Goal: Information Seeking & Learning: Learn about a topic

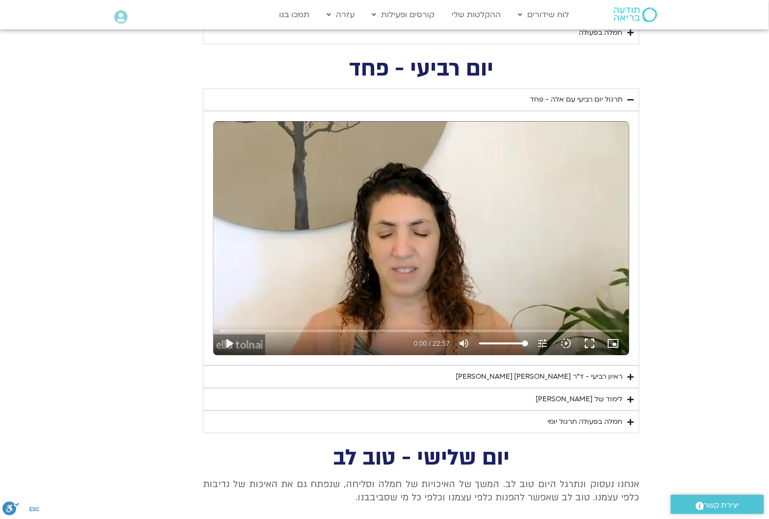
scroll to position [685, 0]
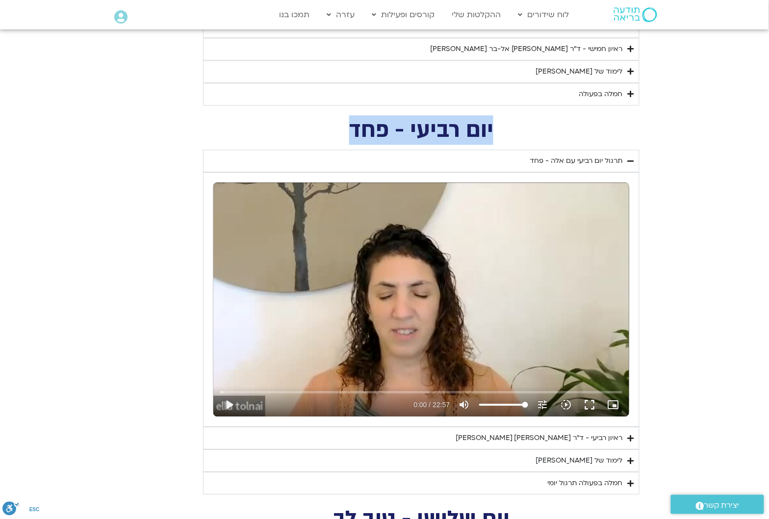
drag, startPoint x: 494, startPoint y: 128, endPoint x: 347, endPoint y: 131, distance: 146.7
click at [347, 131] on h2 "יום רביעי - פחד" at bounding box center [421, 130] width 437 height 20
copy h2 "יום רביעי - פחד"
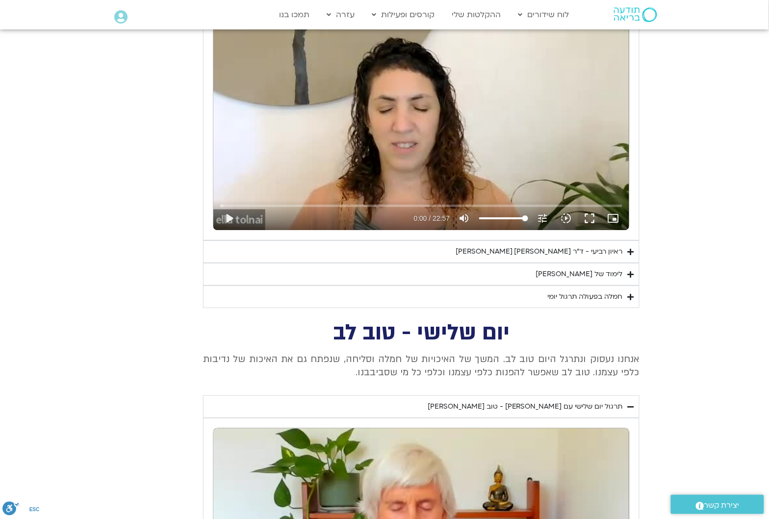
scroll to position [931, 0]
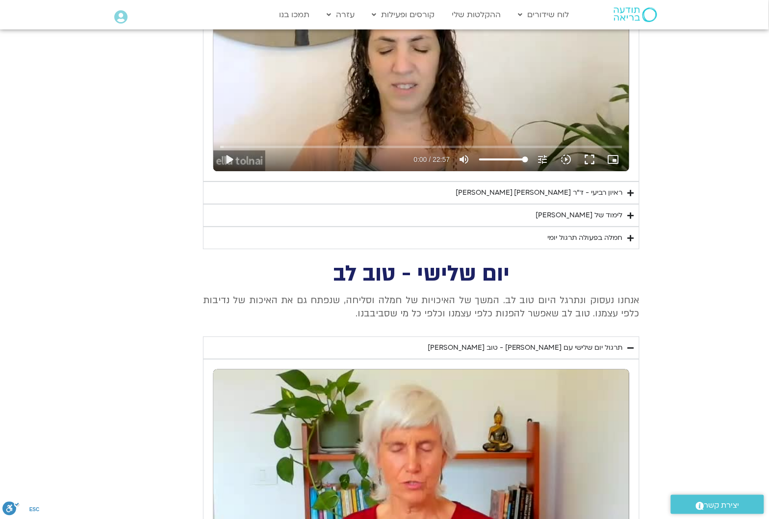
click at [621, 216] on div "לימוד של [PERSON_NAME]" at bounding box center [579, 216] width 87 height 12
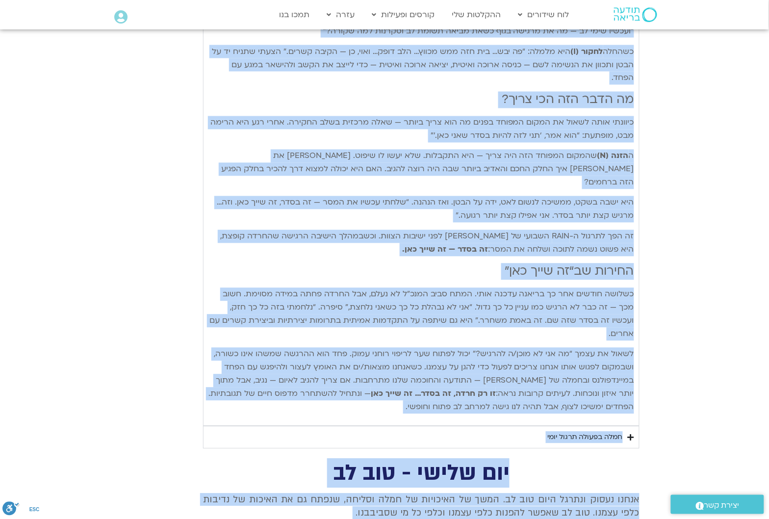
scroll to position [1511, 0]
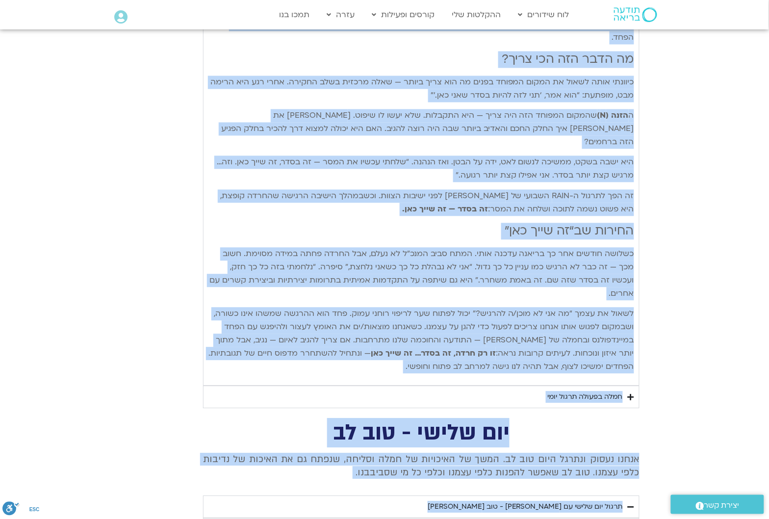
drag, startPoint x: 633, startPoint y: 239, endPoint x: 355, endPoint y: 321, distance: 290.0
click at [355, 321] on div "פנייה אל הפחד בעזרת RAIN בעיבוד מתוך ספרה החדש של [PERSON_NAME]: חמלה רדיקלית –…" at bounding box center [422, 13] width 426 height 722
copy div "lorem ip dolo sitam CONS adipis elit sedd eius te inci: utla etdolor – magna al…"
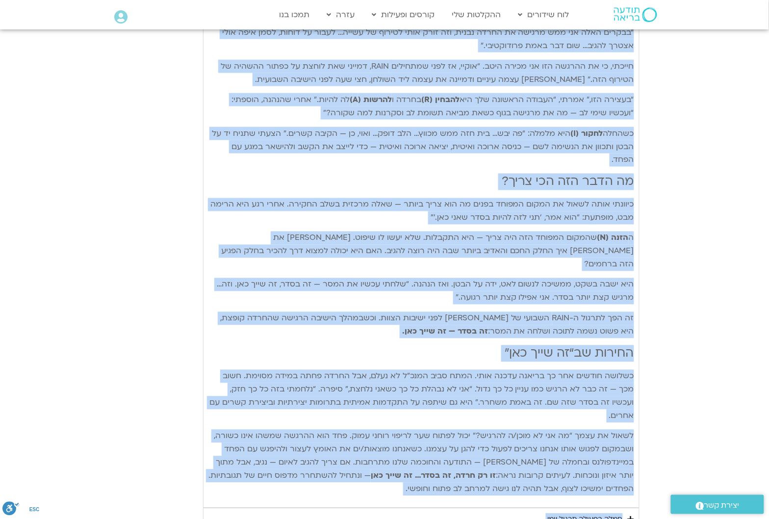
scroll to position [1389, 0]
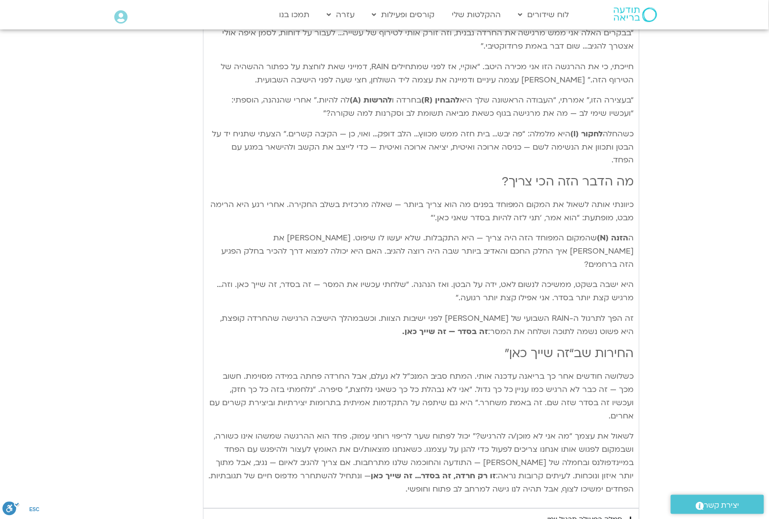
click at [619, 514] on div "חמלה בפעולה תרגול יומי" at bounding box center [585, 520] width 75 height 12
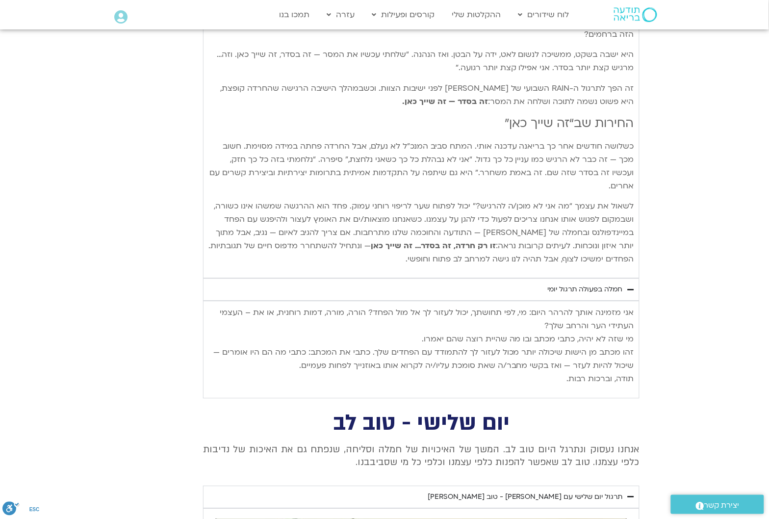
scroll to position [1634, 0]
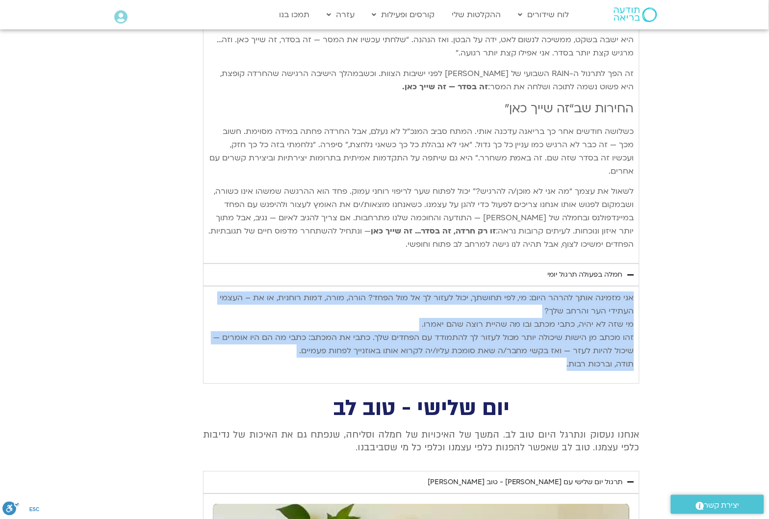
drag, startPoint x: 634, startPoint y: 248, endPoint x: 557, endPoint y: 321, distance: 106.5
click at [557, 321] on div "אני מזמינה אותך להרהר היום: מי, לפי תחושתך, יכול לעזור לך אל [PERSON_NAME] הפחד…" at bounding box center [422, 334] width 426 height 86
copy p "אני מזמינה אותך להרהר היום: מי, לפי תחושתך, יכול לעזור לך אל [PERSON_NAME] הפחד…"
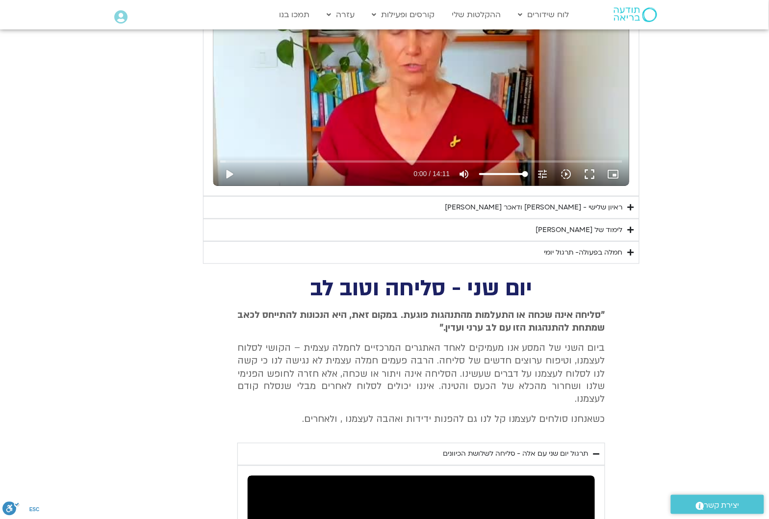
scroll to position [2124, 0]
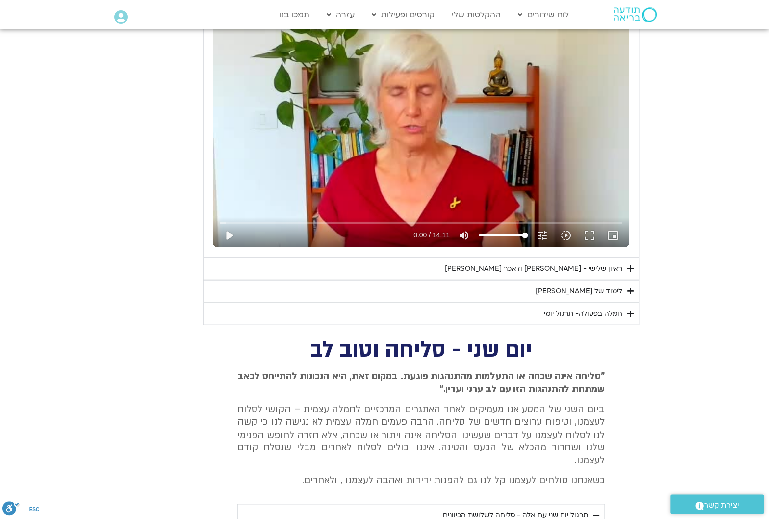
click at [614, 308] on div "חמלה בפעולה- תרגול יומי" at bounding box center [584, 314] width 79 height 12
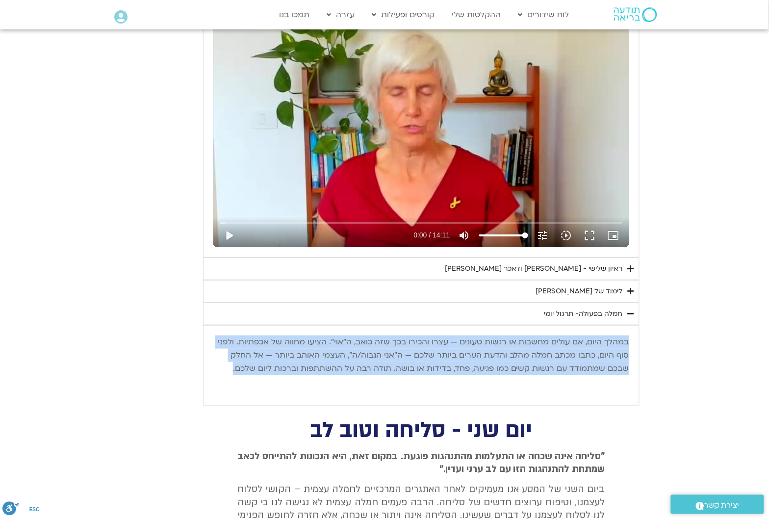
drag, startPoint x: 629, startPoint y: 290, endPoint x: 220, endPoint y: 320, distance: 409.8
click at [220, 336] on p "במהלך היום, אם עולים מחשבות או רגשות טעונים — עצרו והכירו בכך שזה כואב, ה“אוי”.…" at bounding box center [421, 356] width 416 height 40
copy p "במהלך היום, אם עולים מחשבות או רגשות טעונים — עצרו והכירו בכך שזה כואב, ה“אוי”.…"
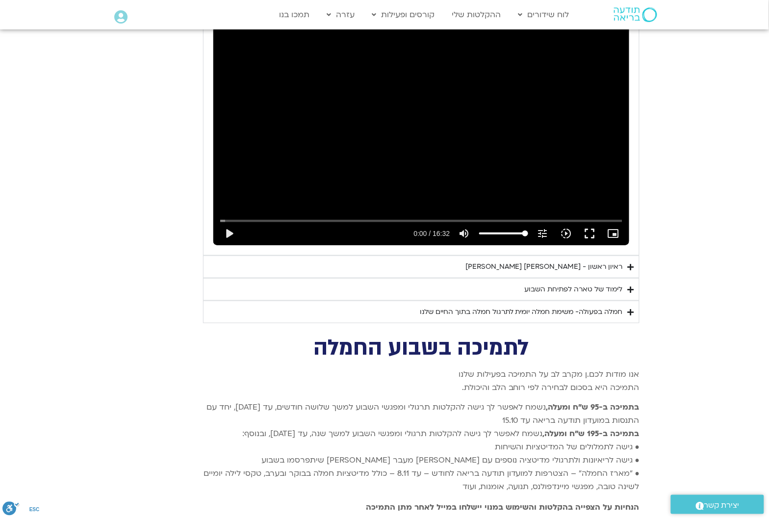
scroll to position [3167, 0]
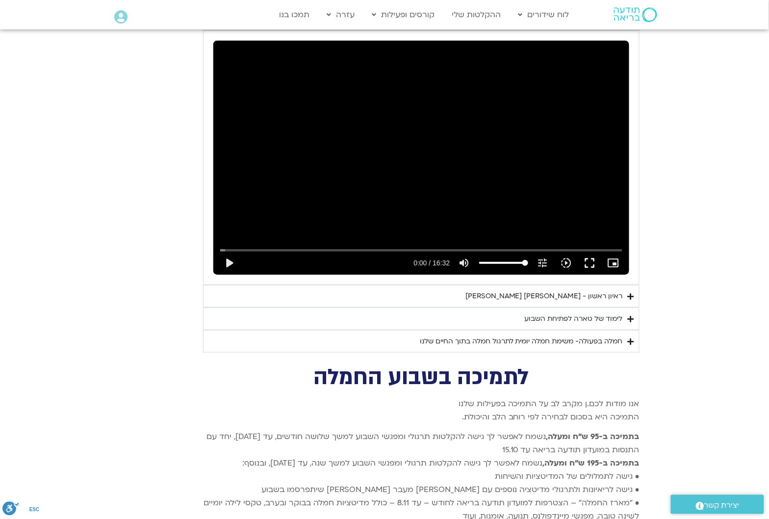
click at [597, 336] on div "חמלה בפעולה- משימת חמלה יומית לתרגול חמלה בתוך החיים שלנו" at bounding box center [521, 342] width 203 height 12
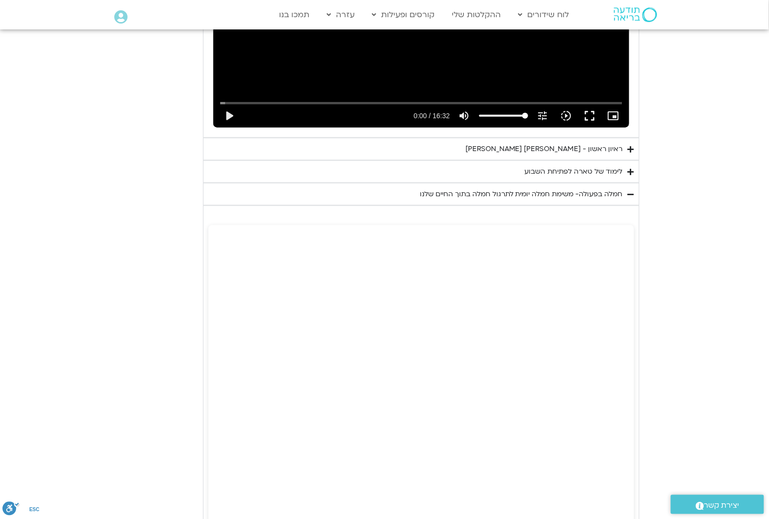
scroll to position [3290, 0]
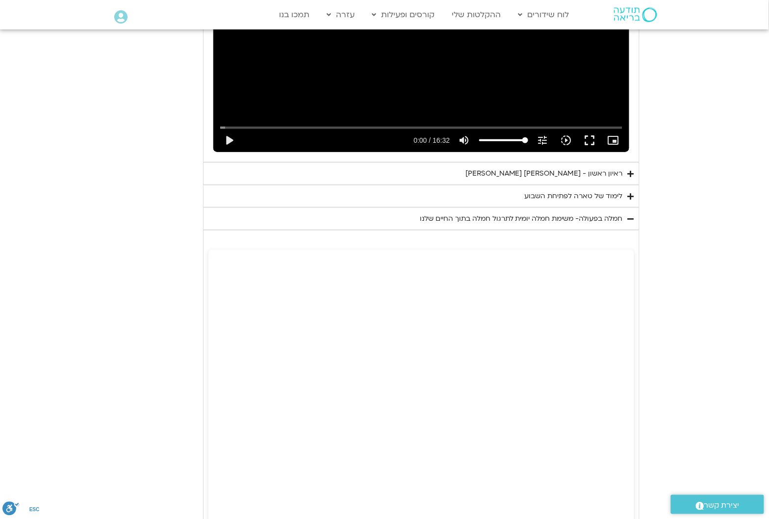
click at [708, 298] on section "יום ראשון - חמלה עצמית השבוע שלנו מתחיל מהבסיס, תרגול של חמלה עצמית – נוכחת וקש…" at bounding box center [384, 303] width 769 height 1125
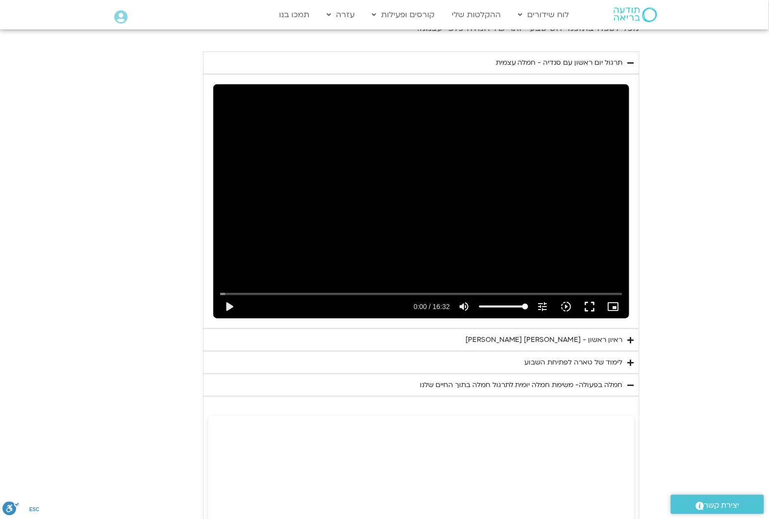
scroll to position [3167, 0]
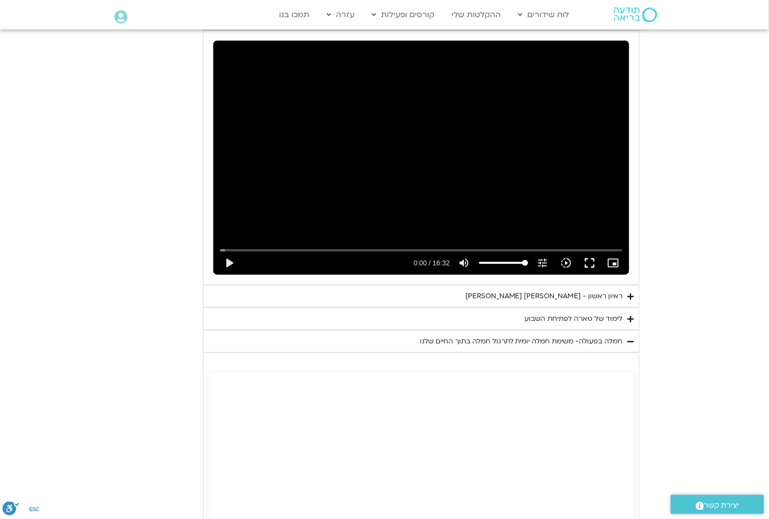
click at [362, 330] on summary "חמלה בפעולה- משימת חמלה יומית לתרגול חמלה בתוך החיים שלנו" at bounding box center [421, 341] width 437 height 23
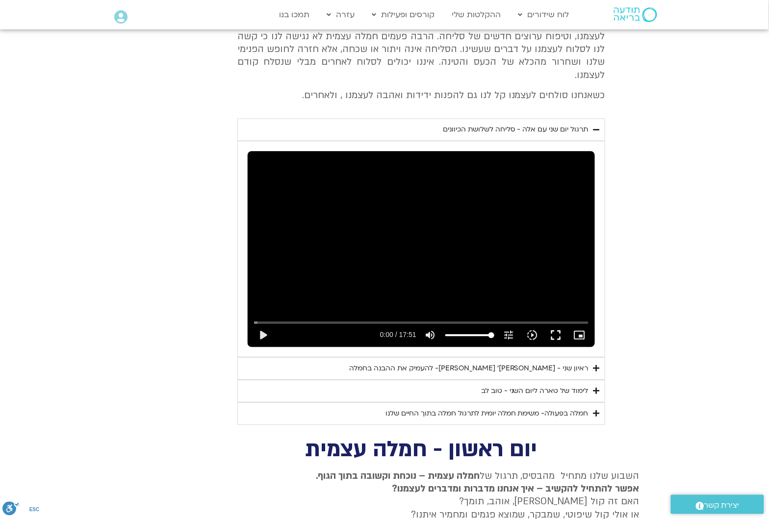
scroll to position [2492, 0]
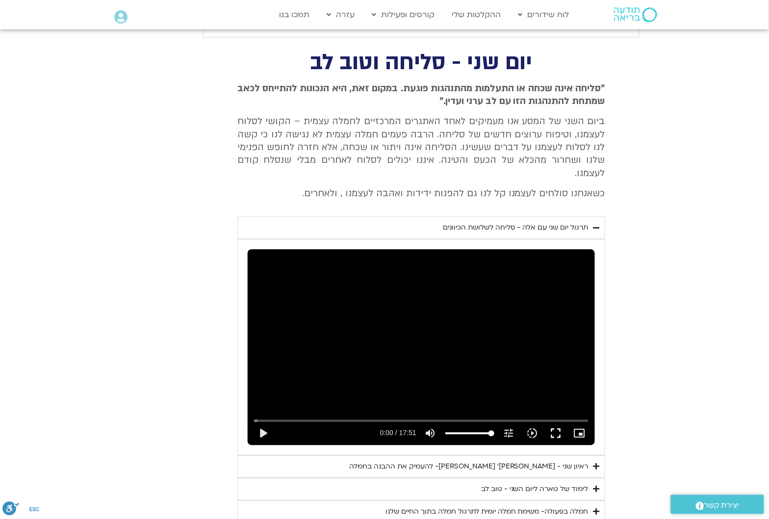
click at [580, 506] on div "חמלה בפעולה- משימת חמלה יומית לתרגול חמלה בתוך החיים שלנו" at bounding box center [487, 512] width 203 height 12
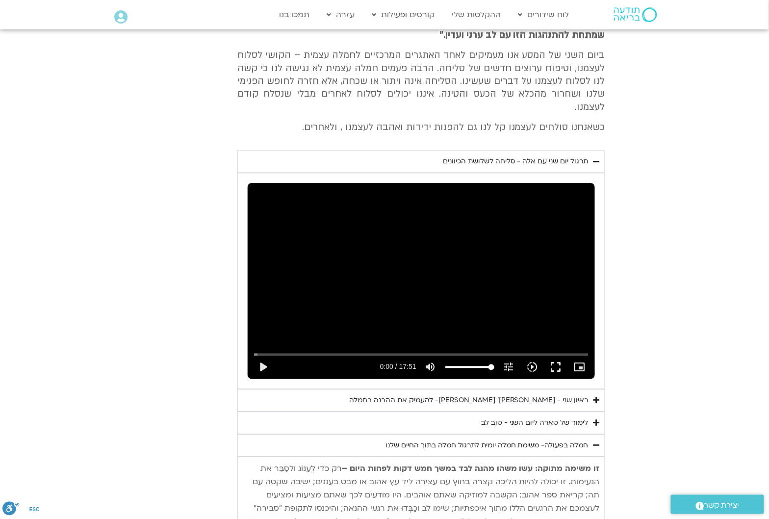
scroll to position [2738, 0]
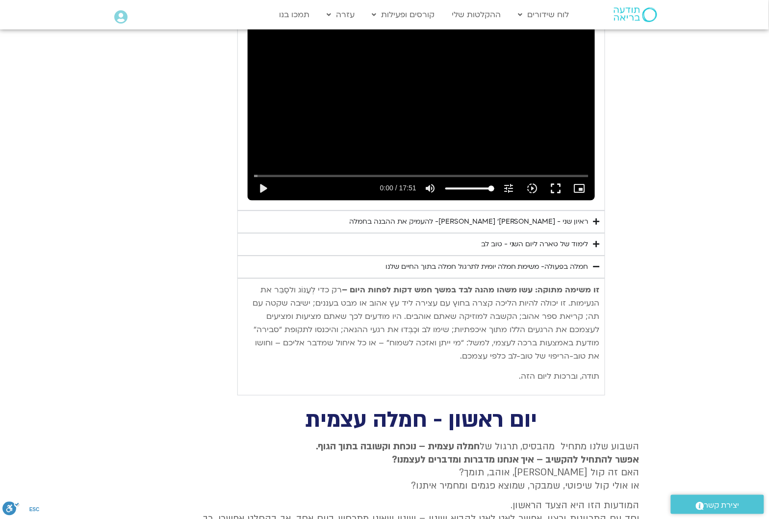
drag, startPoint x: 599, startPoint y: 226, endPoint x: 499, endPoint y: 298, distance: 122.3
click at [499, 298] on p "זו משימה מתוקה: עשו משהו מהנה לבד במשך חמש דקות לפחות היום – רק כדי לְעַנּוֹג ו…" at bounding box center [421, 323] width 357 height 79
copy p "זו משימה מתוקה: עשו משהו מהנה לבד במשך חמש דקות לפחות היום – רק כדי לְעַנּוֹג ו…"
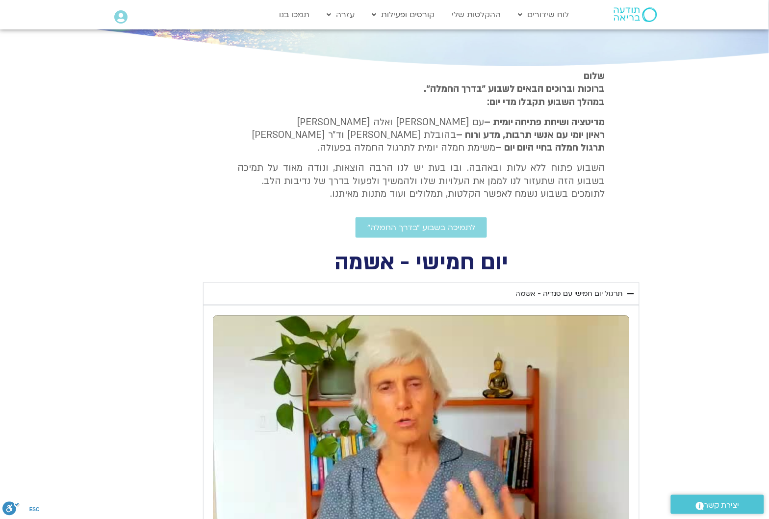
scroll to position [346, 0]
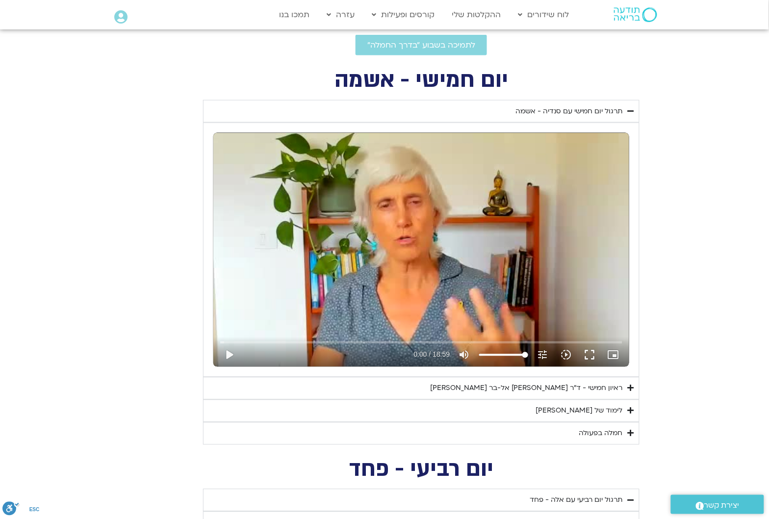
click at [609, 410] on div "לימוד של [PERSON_NAME]" at bounding box center [579, 411] width 87 height 12
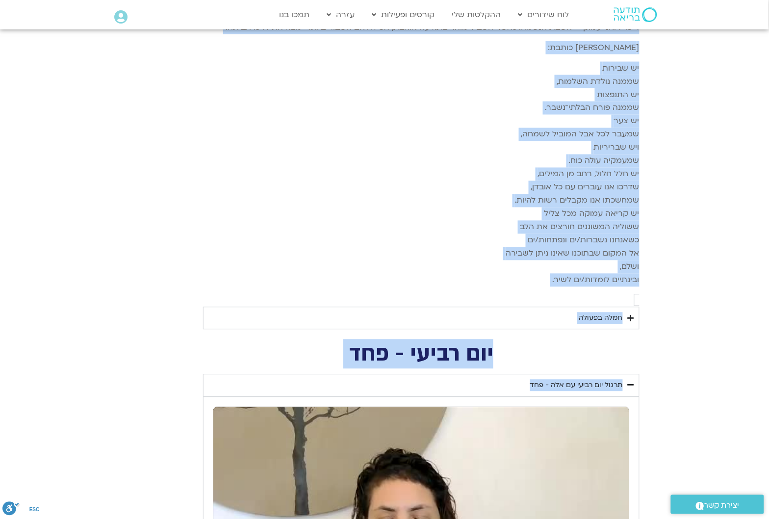
scroll to position [1473, 0]
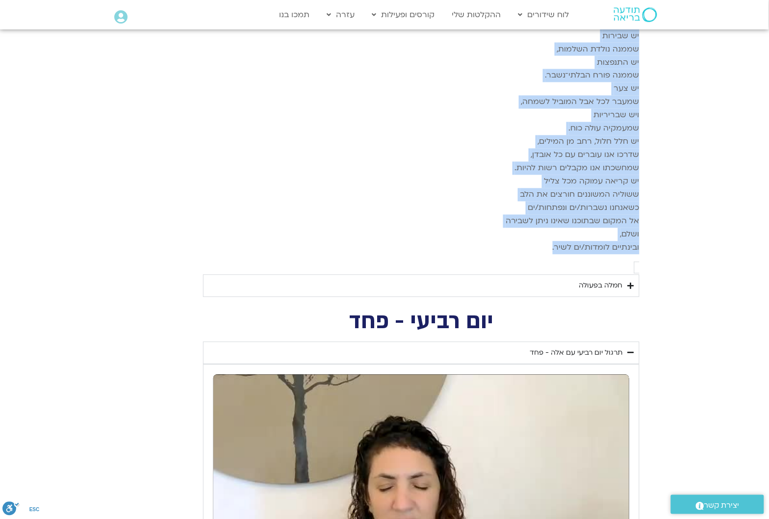
drag, startPoint x: 632, startPoint y: 250, endPoint x: 435, endPoint y: 243, distance: 196.9
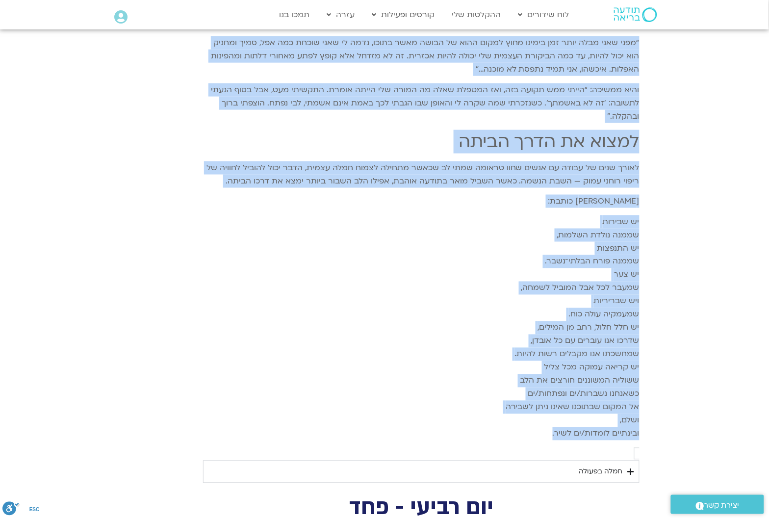
scroll to position [1228, 0]
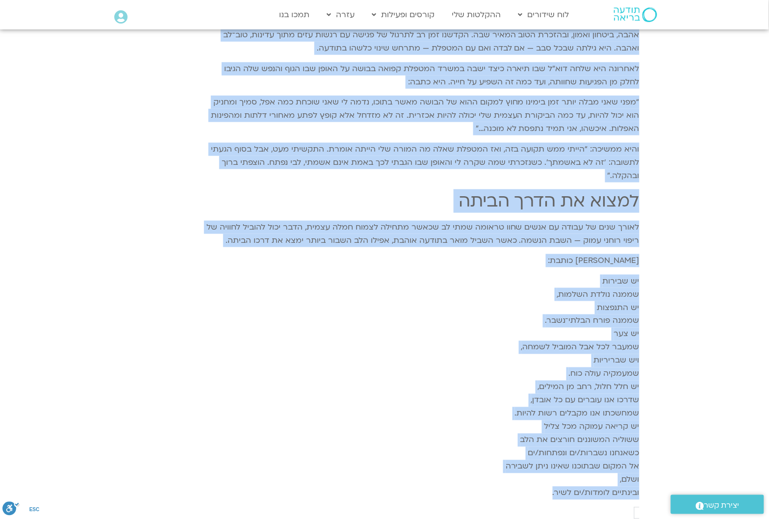
copy div "loremips dolorsi ametcon adipi eli sedd eiusmo, tempo incid ut labo etd magn al…"
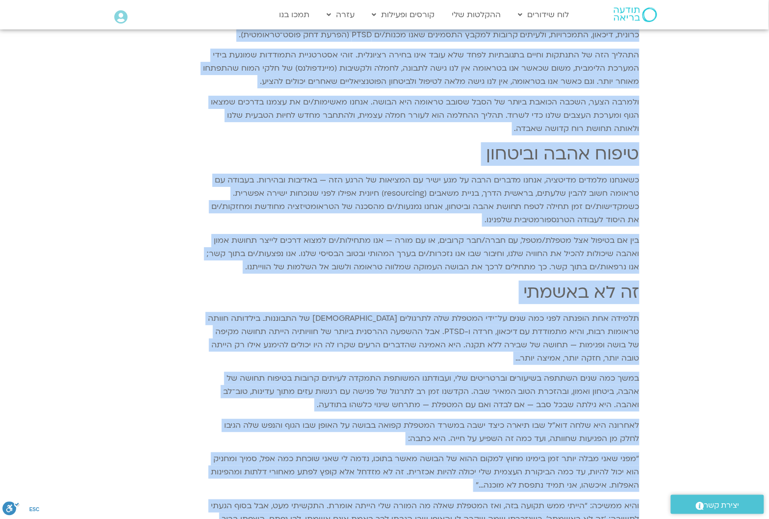
scroll to position [860, 0]
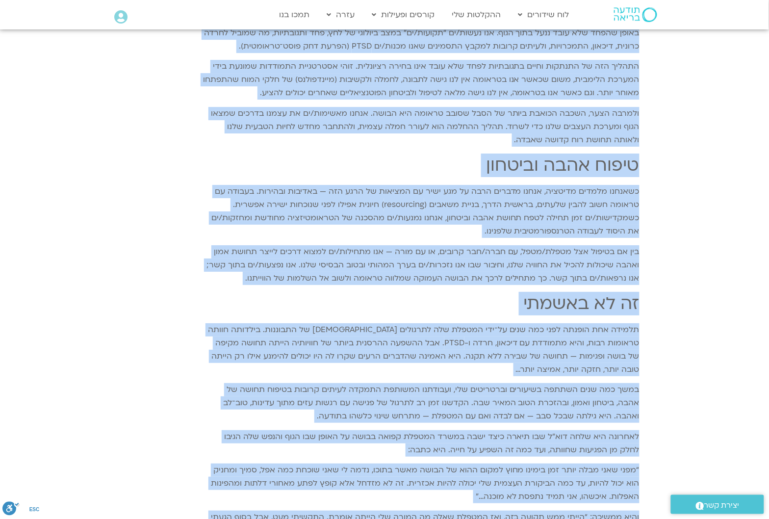
click at [725, 305] on section "יום חמישי - אשמה תרגול יום חמישי עם [PERSON_NAME] - אשמה נא להזין כתובת אימייל …" at bounding box center [384, 233] width 769 height 1354
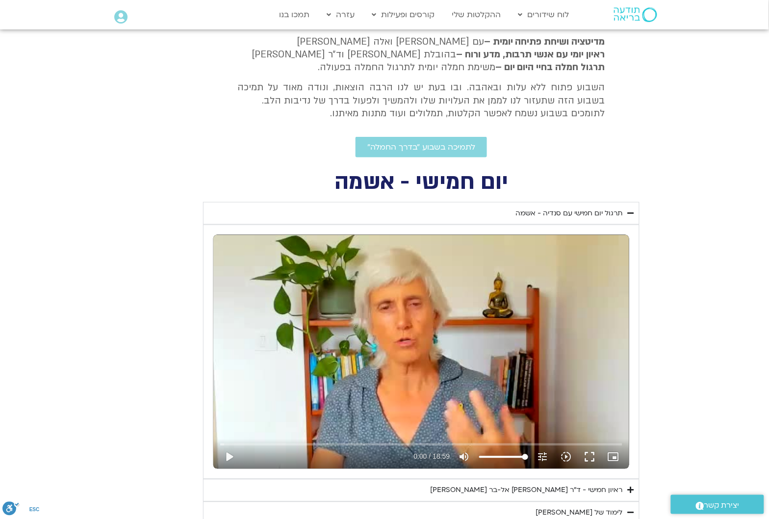
scroll to position [124, 0]
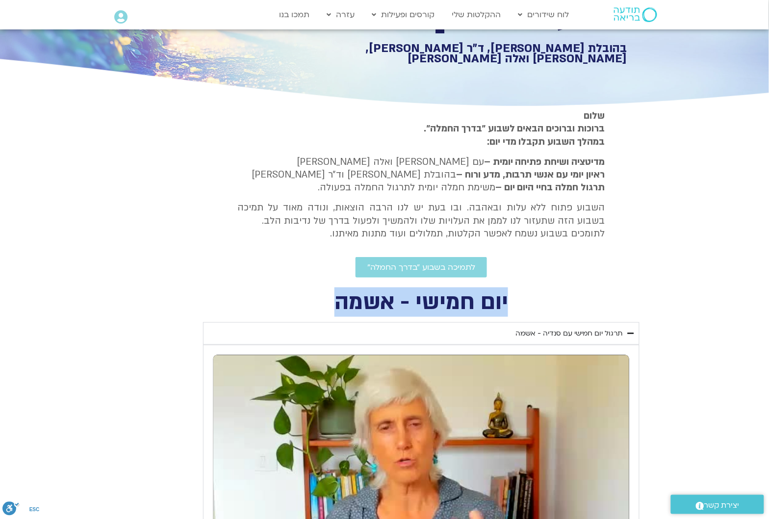
drag, startPoint x: 506, startPoint y: 297, endPoint x: 348, endPoint y: 312, distance: 158.7
click at [323, 312] on h2 "יום חמישי - אשמה" at bounding box center [421, 302] width 437 height 20
copy h2 "יום חמישי - אשמה"
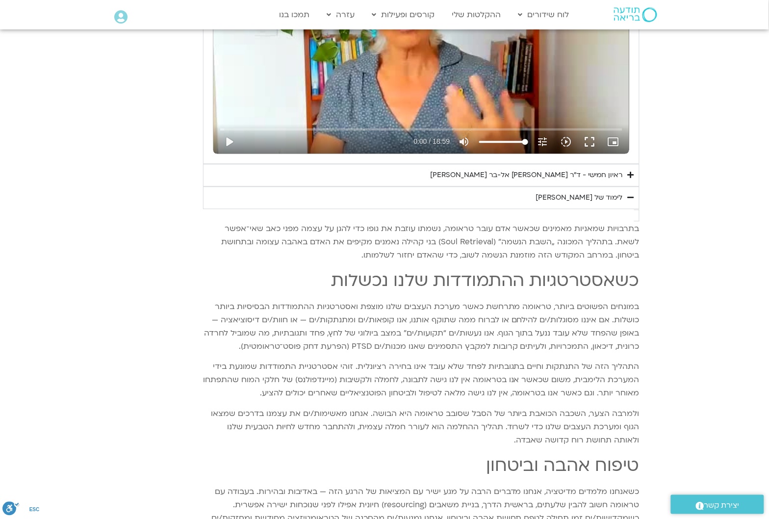
scroll to position [553, 0]
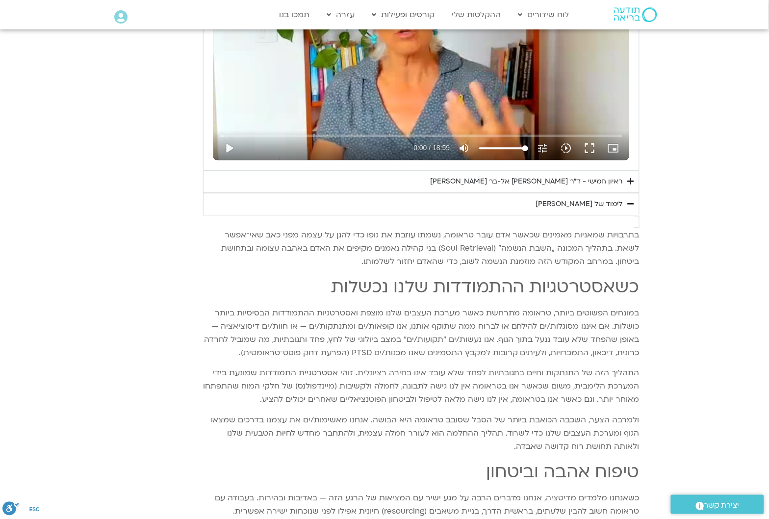
click at [632, 202] on icon "Accordion. Open links with Enter or Space, close with Escape, and navigate with…" at bounding box center [631, 203] width 6 height 7
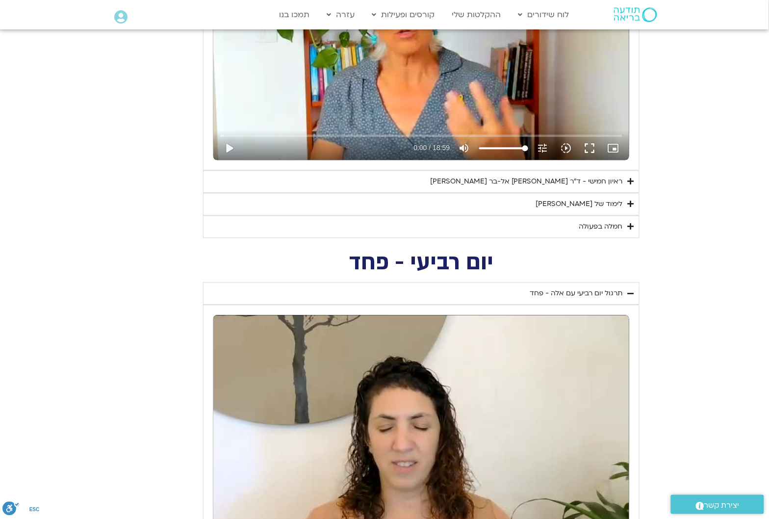
click at [616, 227] on div "חמלה בפעולה" at bounding box center [601, 227] width 44 height 12
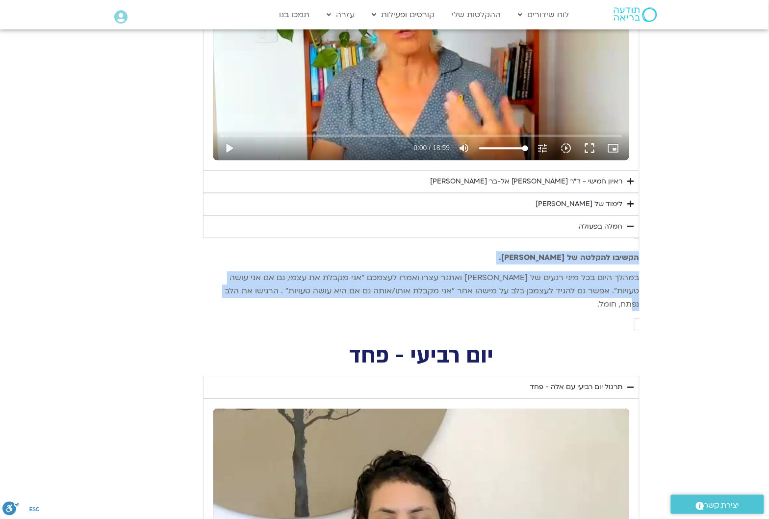
drag, startPoint x: 634, startPoint y: 250, endPoint x: 227, endPoint y: 280, distance: 408.3
click at [227, 280] on div "הקשיבו להקלטה של [PERSON_NAME]. במהלך היום בכל מיני רגעים של [PERSON_NAME] ואתג…" at bounding box center [421, 281] width 437 height 60
copy div "הקשיבו להקלטה של [PERSON_NAME]. במהלך היום בכל מיני רגעים של [PERSON_NAME] ואתג…"
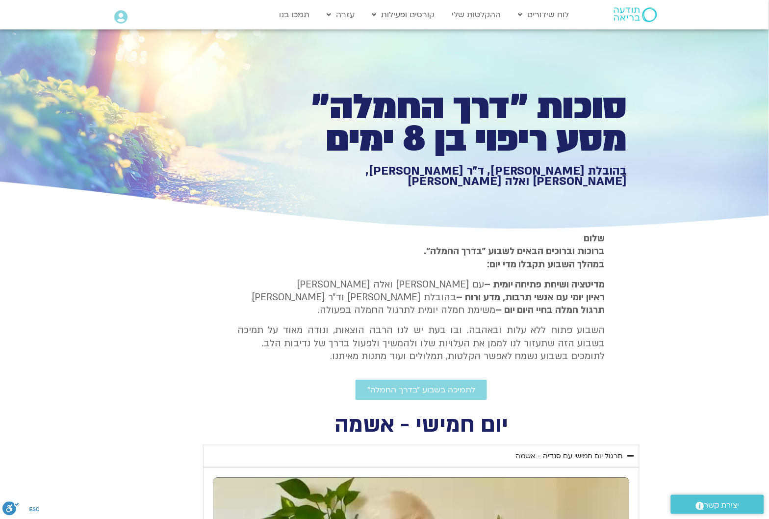
scroll to position [0, 0]
